Goal: Find contact information: Find contact information

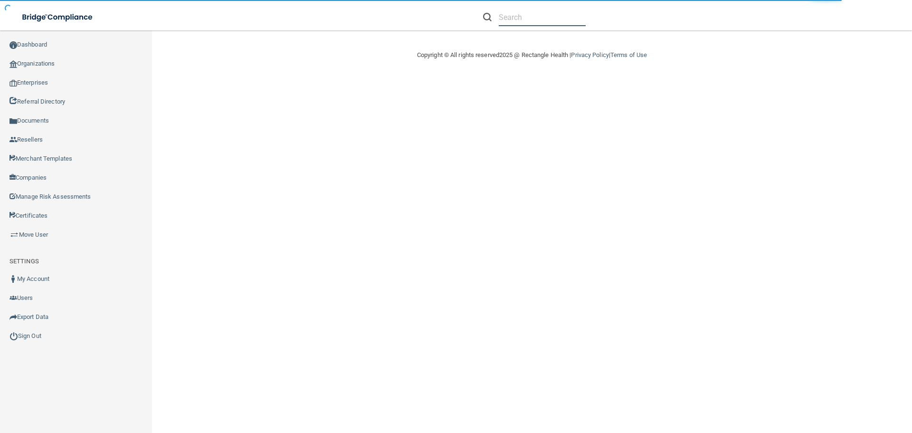
click at [528, 19] on input "text" at bounding box center [542, 18] width 87 height 18
paste input "Pink Link Medical"
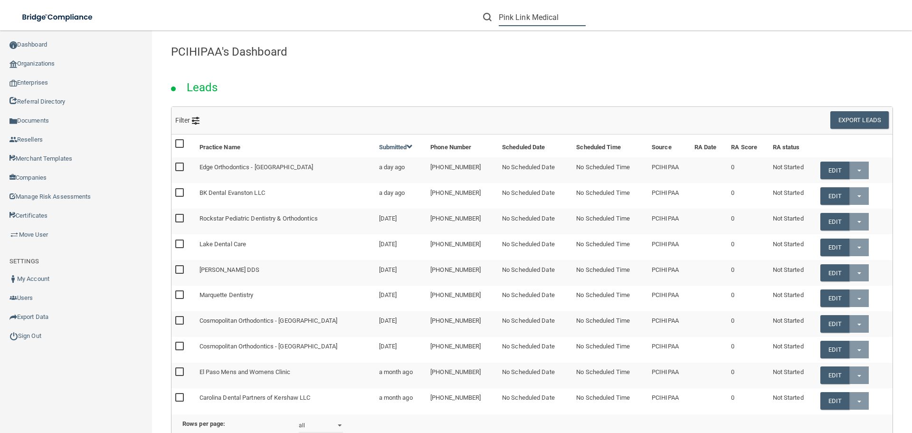
click at [579, 16] on input "Pink Link Medical" at bounding box center [542, 18] width 87 height 18
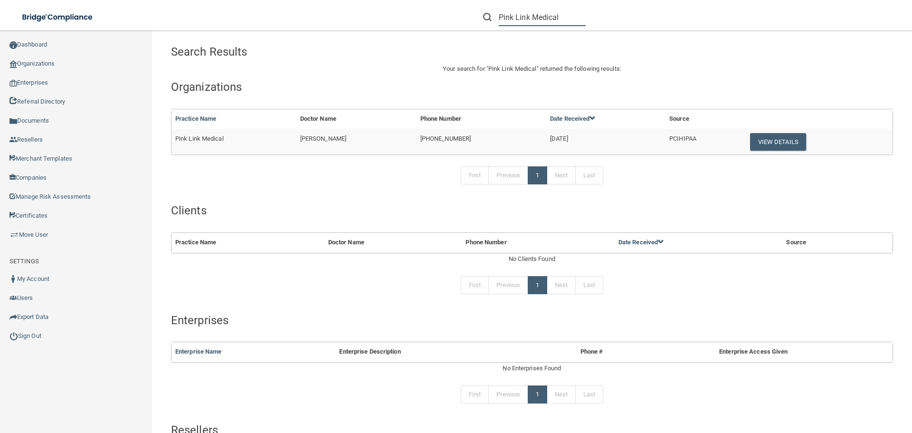
type input "Pink Link Medical"
click at [781, 133] on td "View Details" at bounding box center [818, 142] width 150 height 26
click at [770, 141] on button "View Details" at bounding box center [778, 142] width 56 height 18
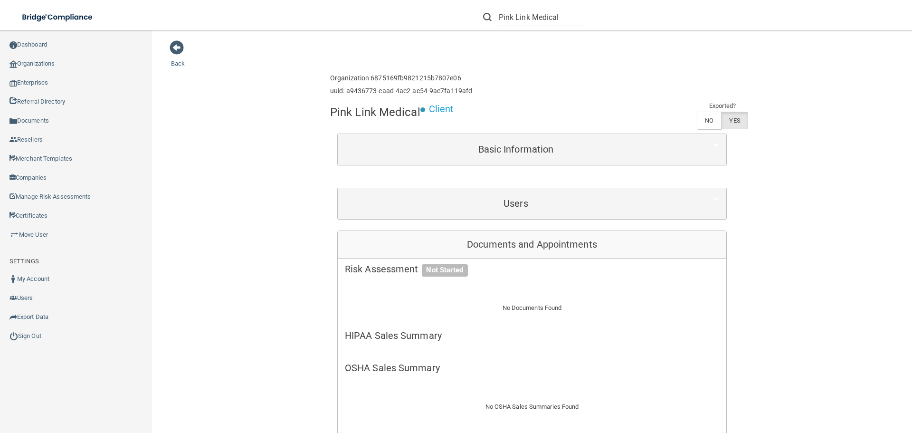
drag, startPoint x: 464, startPoint y: 218, endPoint x: 465, endPoint y: 213, distance: 5.0
click at [464, 219] on div "Users" at bounding box center [532, 203] width 389 height 31
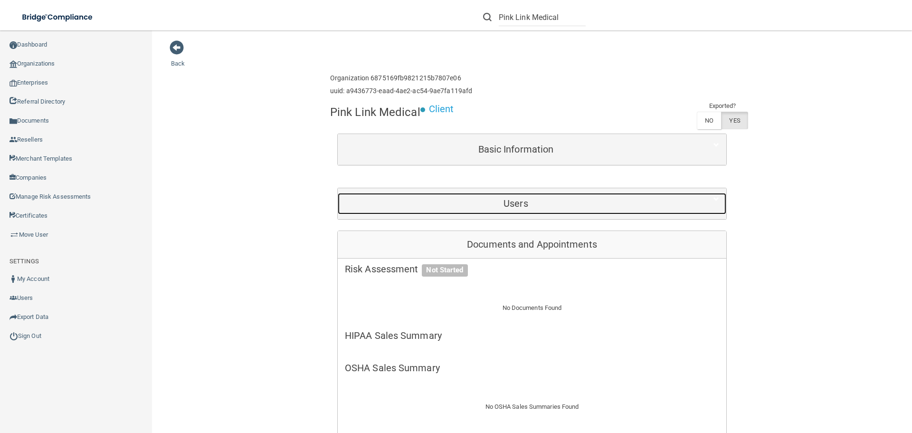
click at [472, 205] on h5 "Users" at bounding box center [516, 203] width 342 height 10
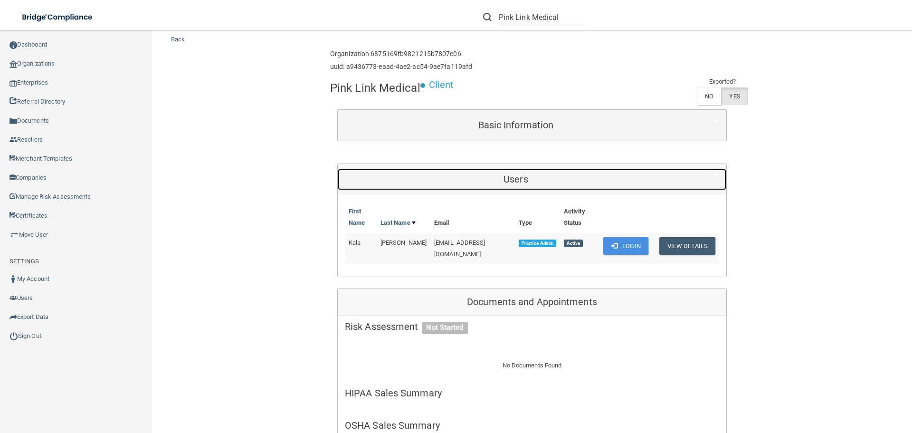
scroll to position [48, 0]
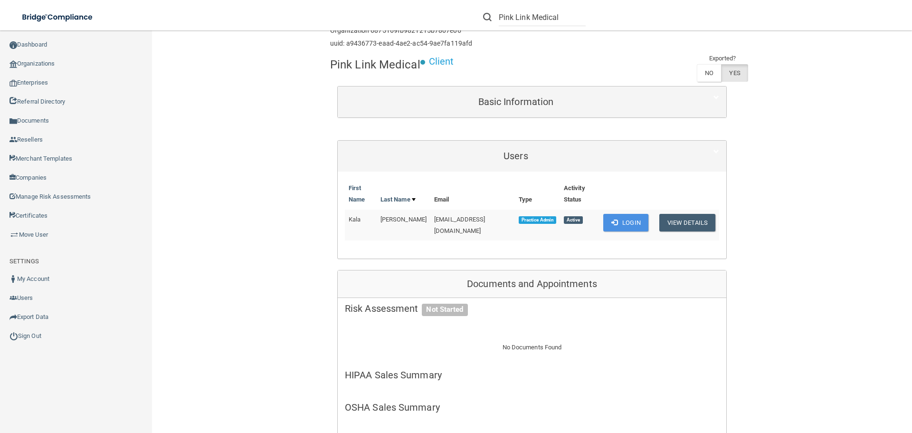
click at [466, 218] on span "[EMAIL_ADDRESS][DOMAIN_NAME]" at bounding box center [459, 225] width 51 height 19
copy td "[EMAIL_ADDRESS][DOMAIN_NAME]"
drag, startPoint x: 345, startPoint y: 220, endPoint x: 413, endPoint y: 221, distance: 68.4
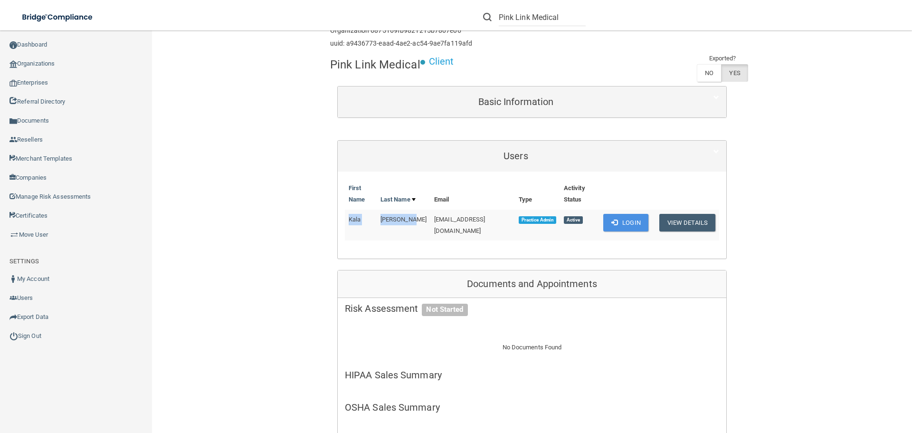
click at [413, 221] on tr "[PERSON_NAME] [EMAIL_ADDRESS][DOMAIN_NAME] Practice Admin Active Login View Det…" at bounding box center [532, 225] width 374 height 31
drag, startPoint x: 406, startPoint y: 217, endPoint x: 391, endPoint y: 224, distance: 17.2
click at [406, 217] on span "[PERSON_NAME]" at bounding box center [404, 219] width 46 height 7
click at [355, 224] on td "Kala" at bounding box center [361, 225] width 32 height 31
drag, startPoint x: 346, startPoint y: 221, endPoint x: 416, endPoint y: 219, distance: 70.3
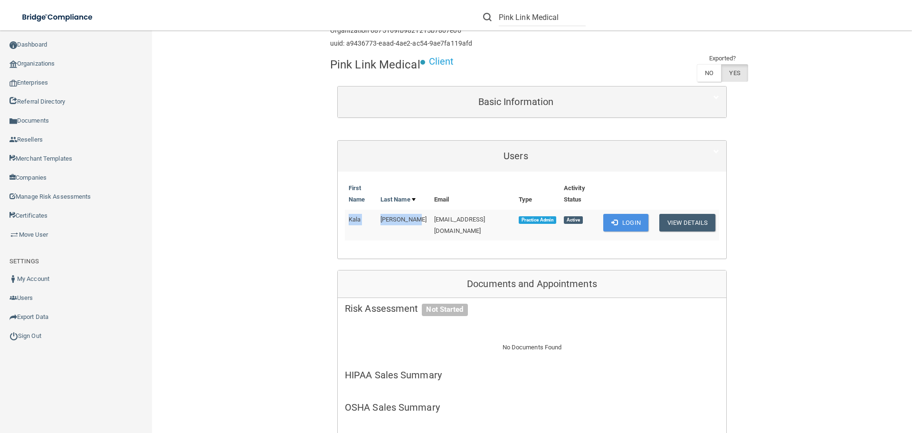
click at [416, 219] on tr "[PERSON_NAME] [EMAIL_ADDRESS][DOMAIN_NAME] Practice Admin Active Login View Det…" at bounding box center [532, 225] width 374 height 31
copy tr "[PERSON_NAME]"
